Goal: Book appointment/travel/reservation

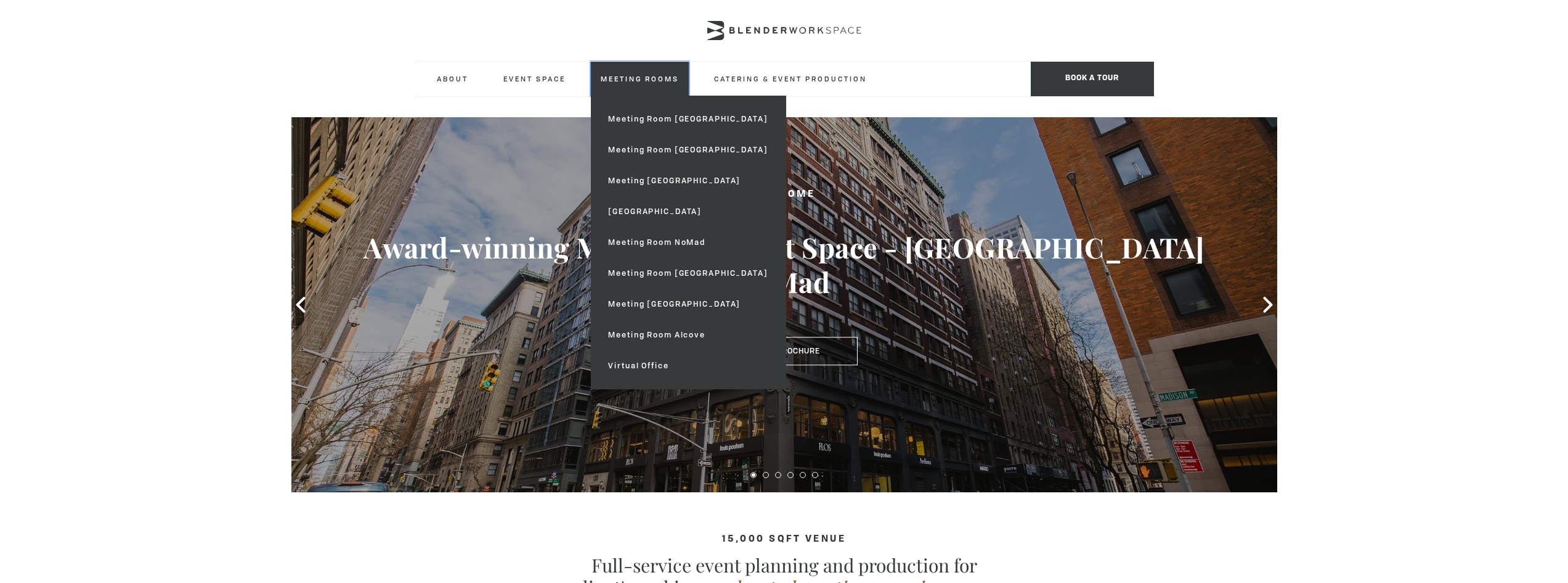
click at [630, 84] on link "Meeting Rooms" at bounding box center [640, 78] width 98 height 34
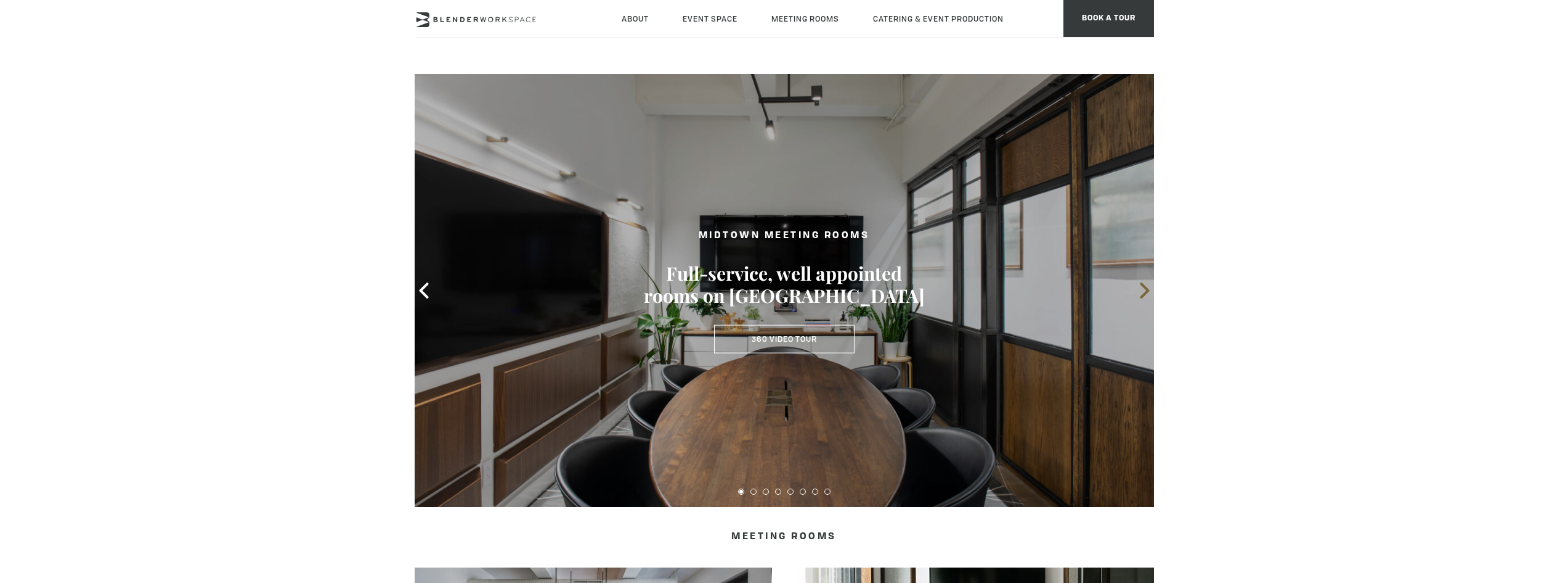
click at [1138, 294] on icon at bounding box center [1144, 290] width 16 height 16
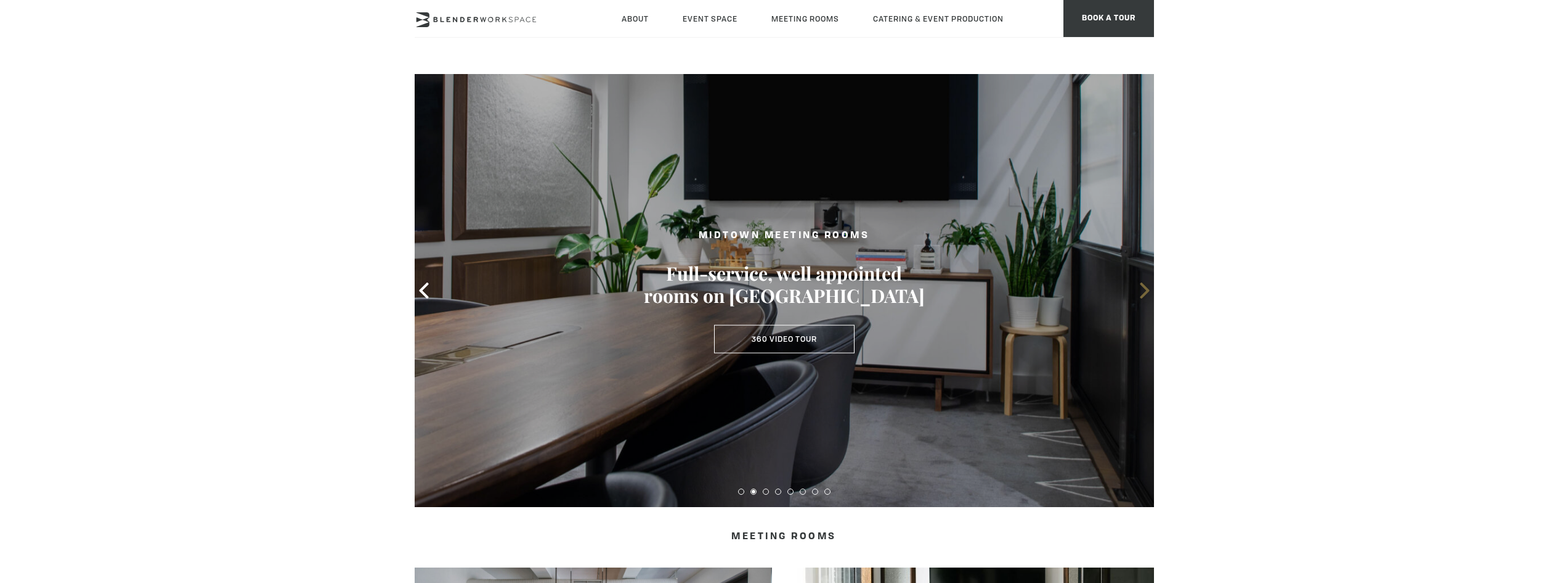
click at [1138, 294] on icon at bounding box center [1144, 290] width 16 height 16
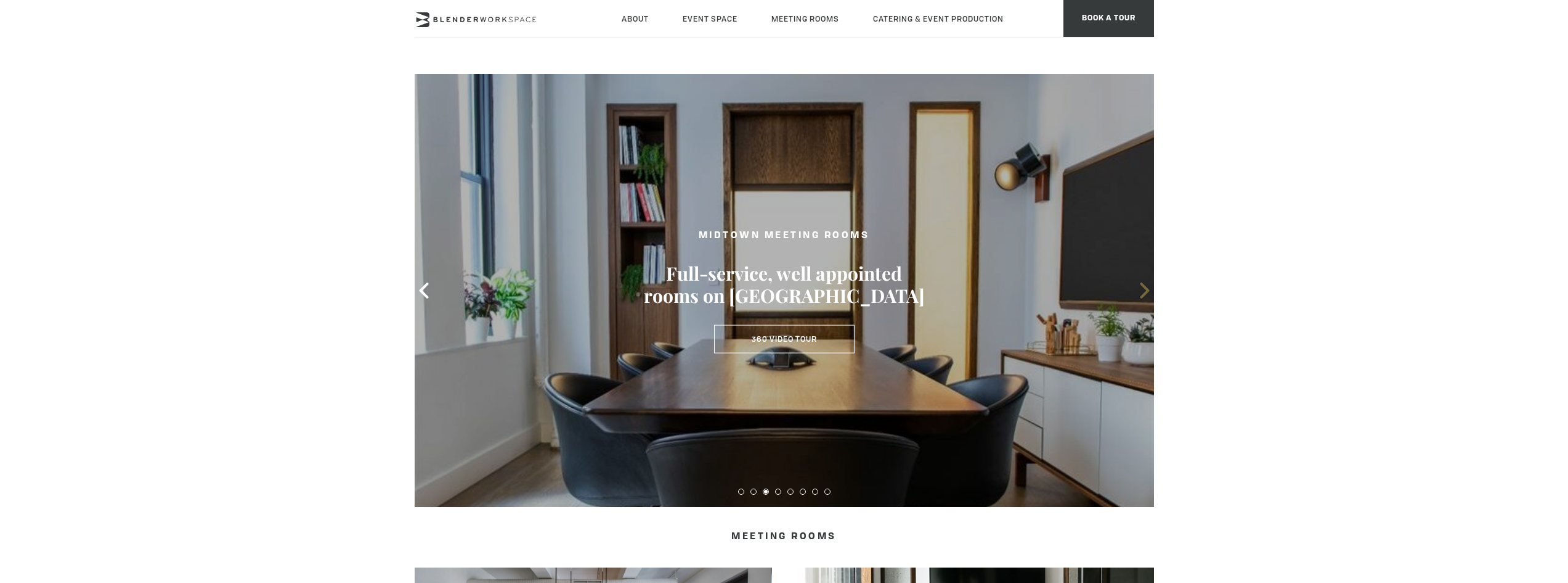
click at [1138, 294] on icon at bounding box center [1144, 290] width 16 height 16
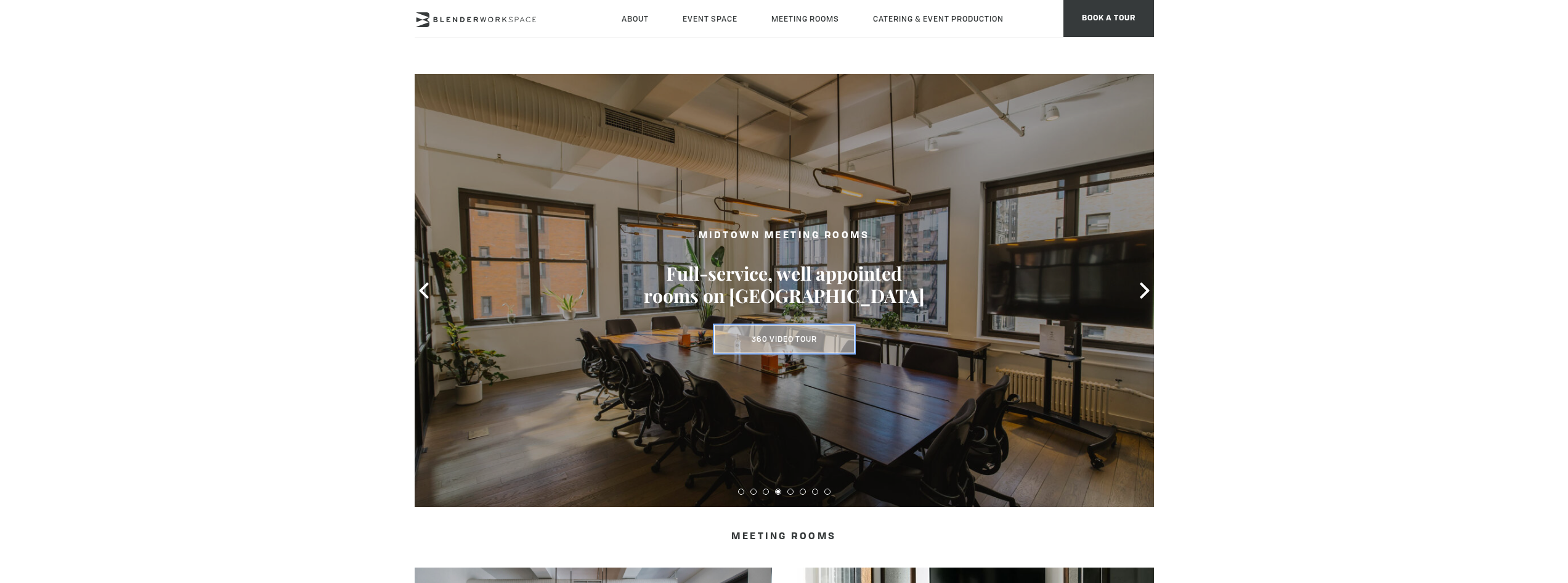
click at [801, 341] on link "360 Video Tour" at bounding box center [784, 338] width 141 height 29
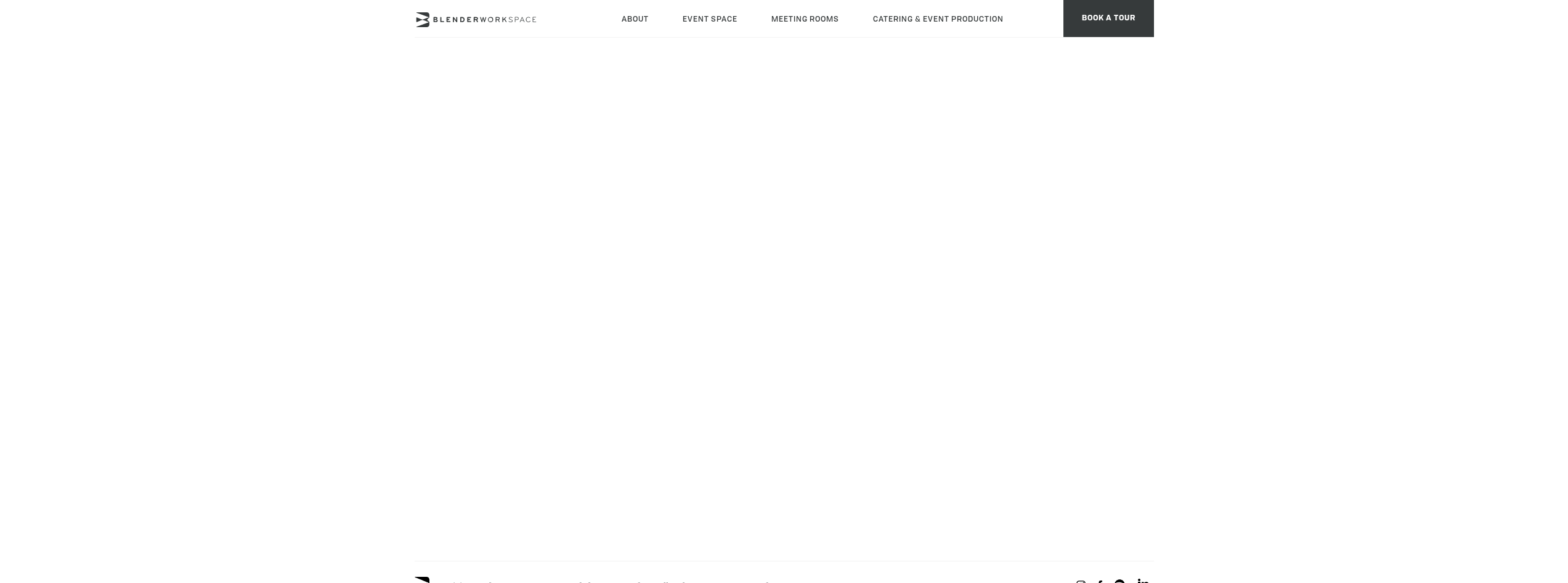
scroll to position [123, 0]
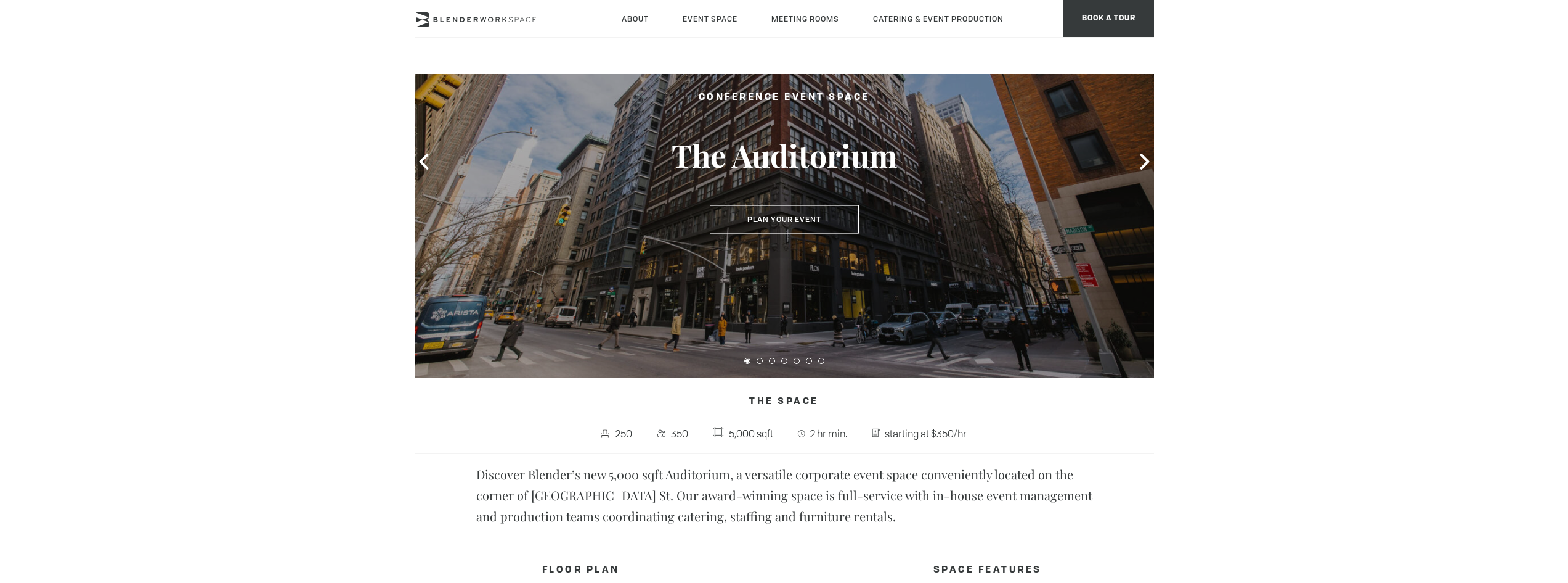
scroll to position [123, 0]
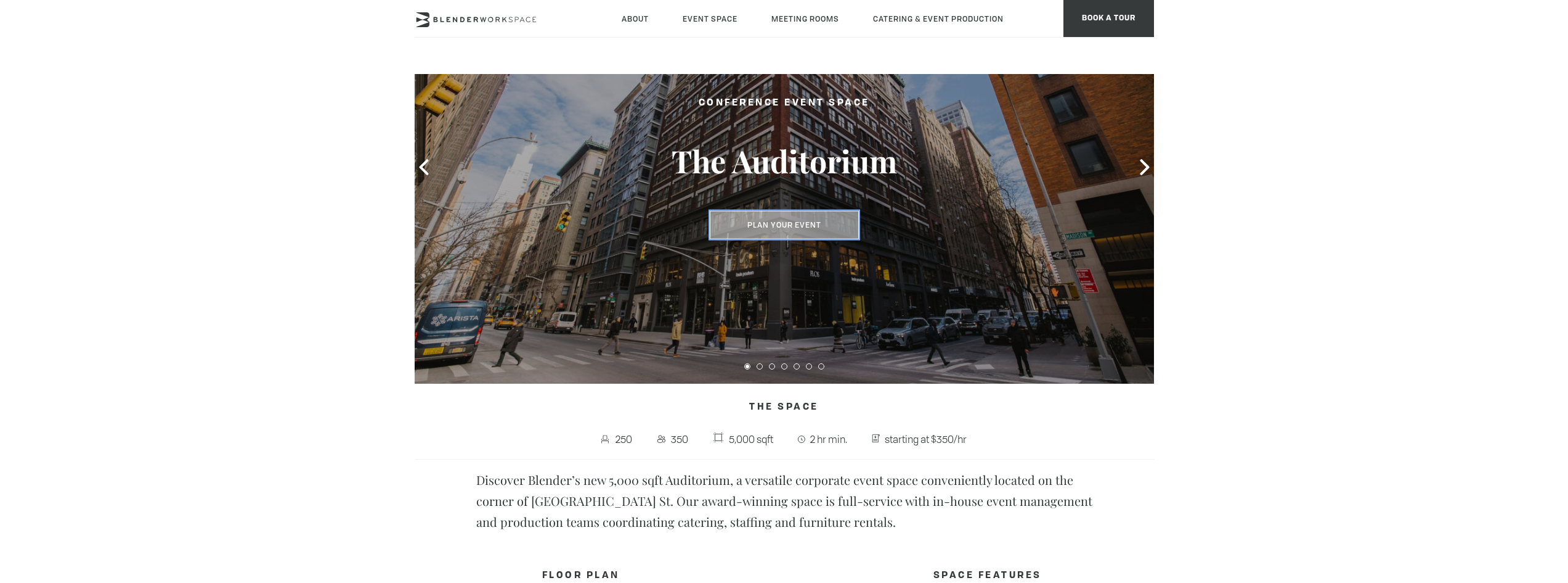
click at [786, 225] on button "Plan Your Event" at bounding box center [784, 224] width 149 height 29
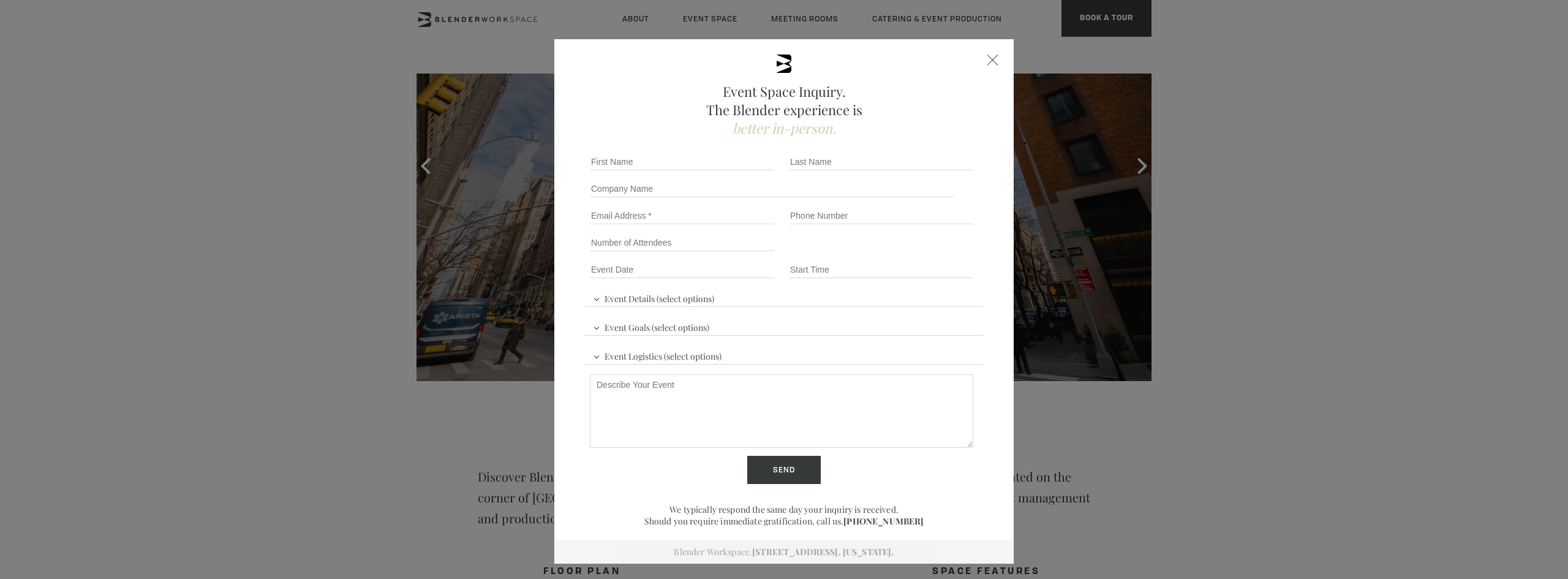
click at [978, 55] on div "Event Space Inquiry. The Blender experience is better in-person." at bounding box center [784, 96] width 398 height 83
click at [988, 58] on div at bounding box center [993, 60] width 11 height 11
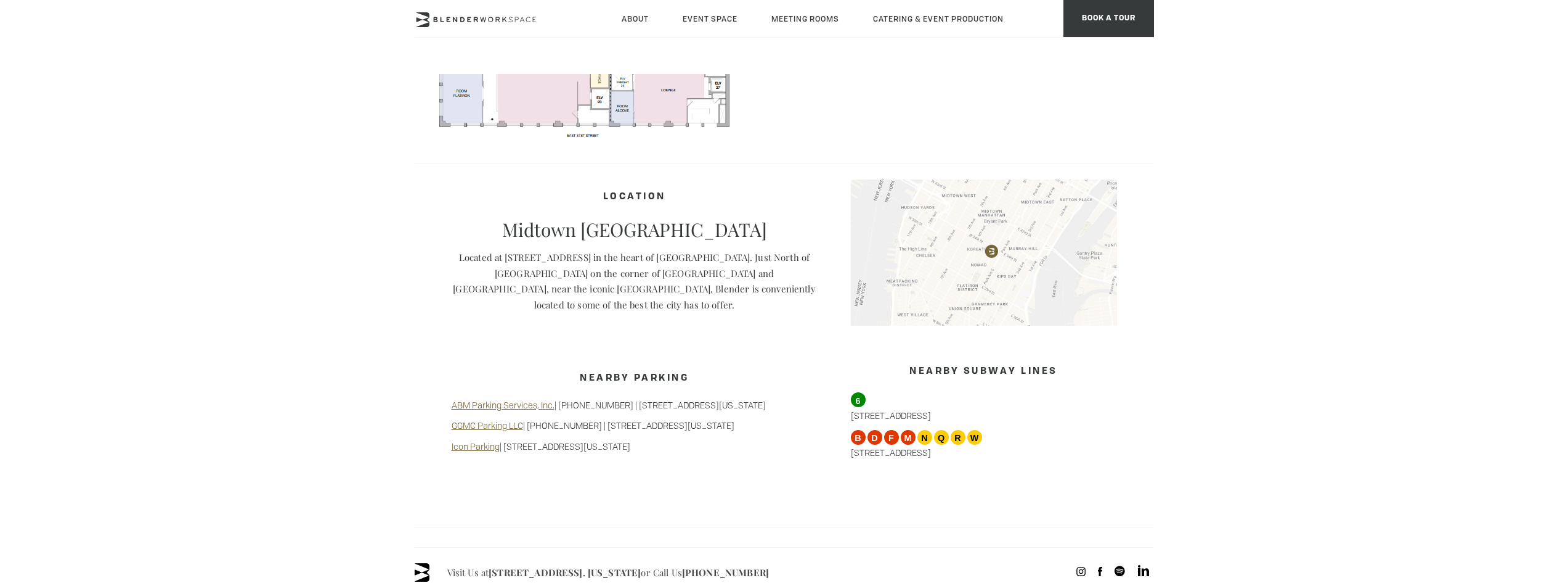
scroll to position [785, 0]
